Goal: Communication & Community: Answer question/provide support

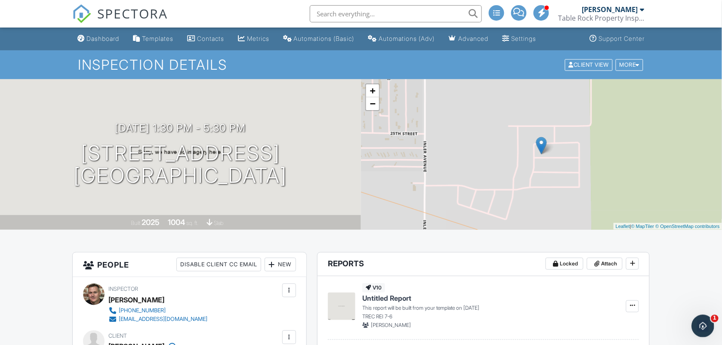
click at [698, 327] on icon "Open Intercom Messenger" at bounding box center [702, 325] width 14 height 14
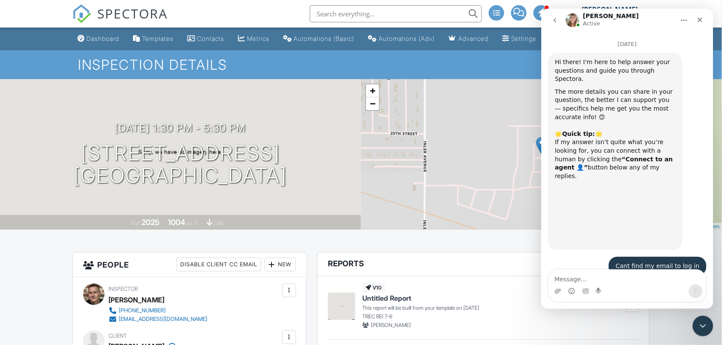
scroll to position [22, 0]
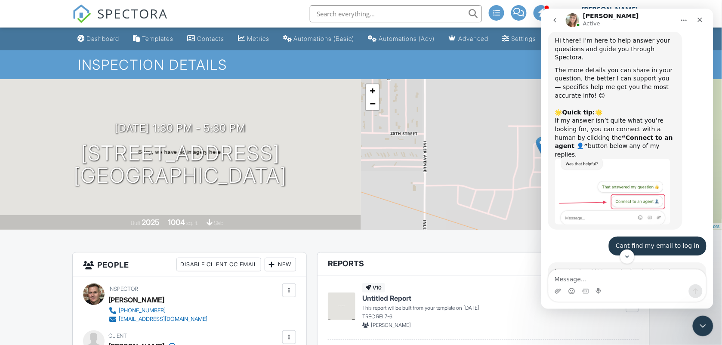
click at [708, 274] on div "Intercom messenger" at bounding box center [627, 285] width 172 height 33
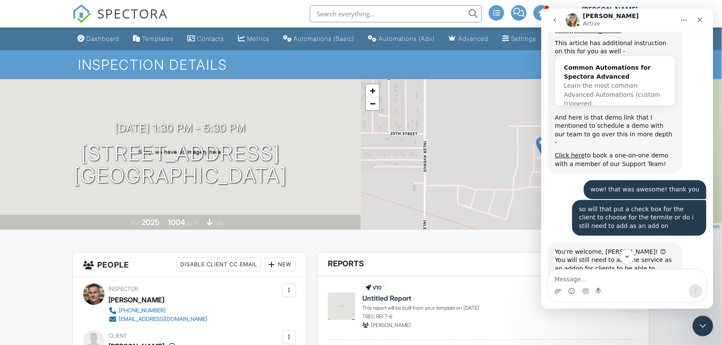
scroll to position [5580, 0]
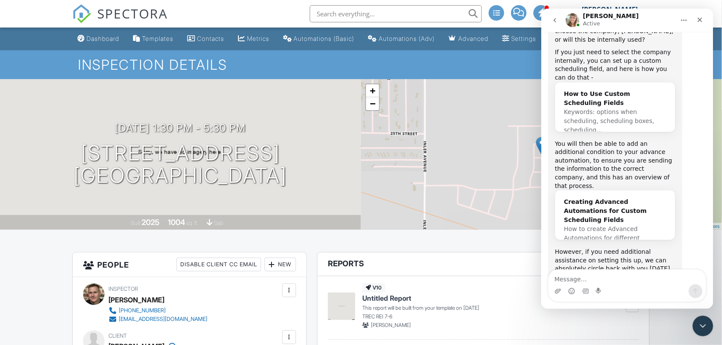
click at [711, 275] on div "Intercom messenger" at bounding box center [627, 285] width 172 height 33
click at [629, 275] on textarea "Message…" at bounding box center [626, 276] width 157 height 15
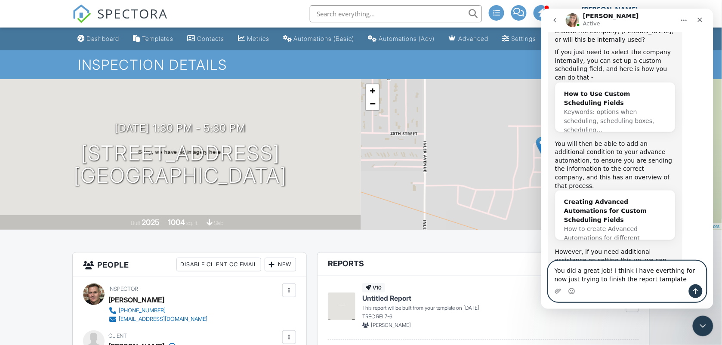
type textarea "You did a great job! i think i have everthing for now just trying to finish the…"
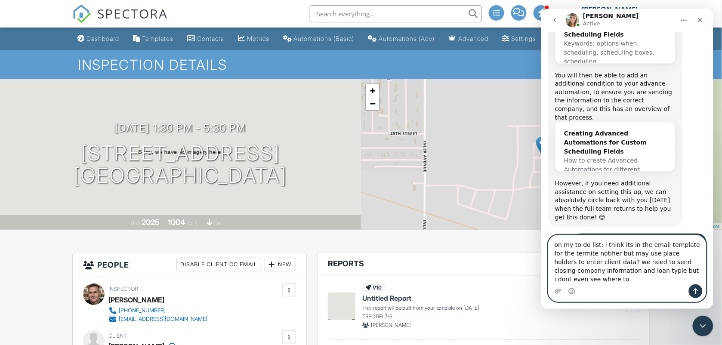
scroll to position [5657, 0]
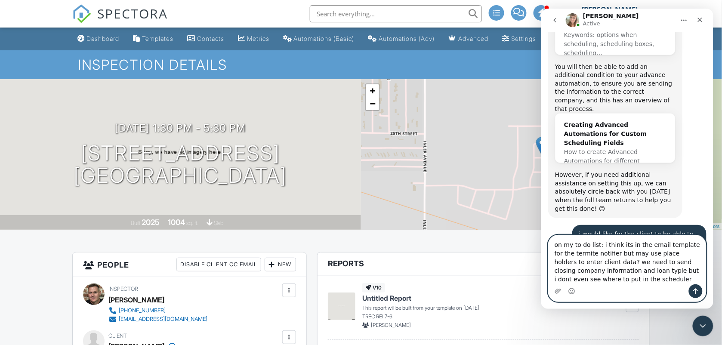
click at [618, 281] on textarea "on my to do list: i think its in the email template for the termite notifier bu…" at bounding box center [626, 259] width 157 height 49
type textarea "on my to do list: i think its in the email template for the termite notifier bu…"
click at [695, 291] on icon "Send a message…" at bounding box center [695, 291] width 5 height 6
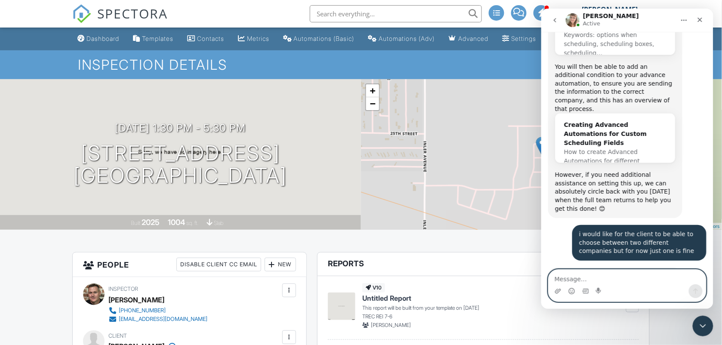
scroll to position [5685, 0]
